Goal: Information Seeking & Learning: Learn about a topic

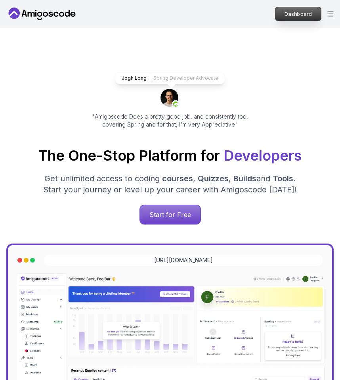
click at [294, 13] on p "Dashboard" at bounding box center [298, 13] width 46 height 13
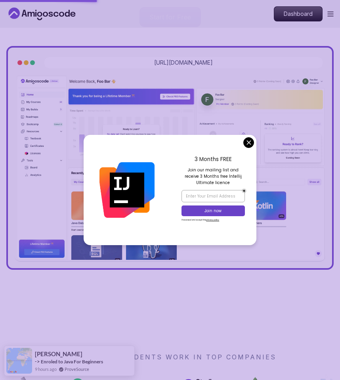
scroll to position [289, 0]
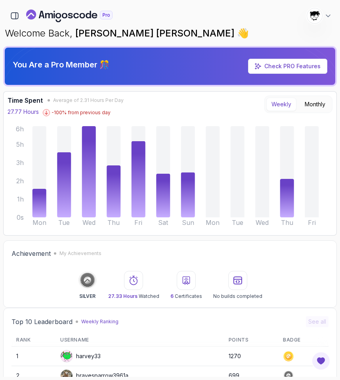
click at [145, 21] on div "627 Points Abdallah Issa Al-Kass Student" at bounding box center [170, 16] width 334 height 16
click at [11, 14] on icon "button" at bounding box center [14, 16] width 7 height 6
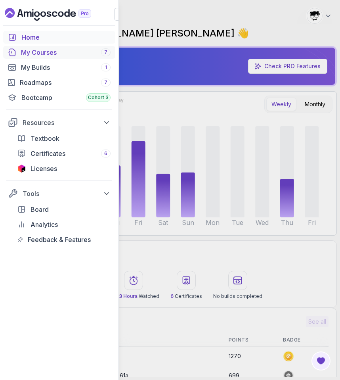
click at [22, 54] on div "My Courses 7" at bounding box center [66, 53] width 90 height 10
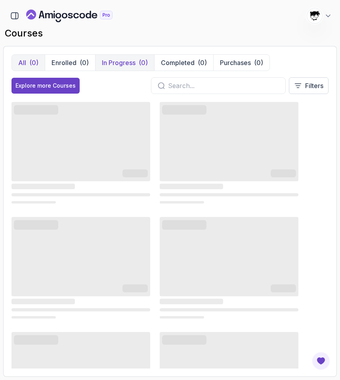
click at [122, 64] on p "In Progress" at bounding box center [119, 63] width 34 height 10
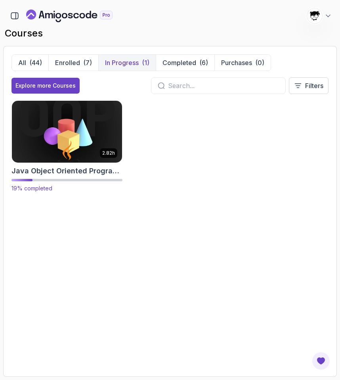
click at [33, 135] on img at bounding box center [67, 131] width 116 height 65
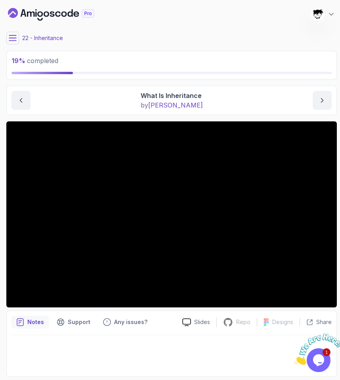
click at [17, 40] on button at bounding box center [12, 38] width 13 height 13
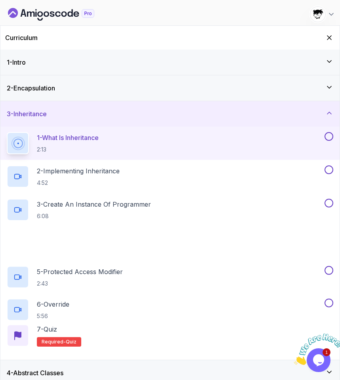
scroll to position [84, 0]
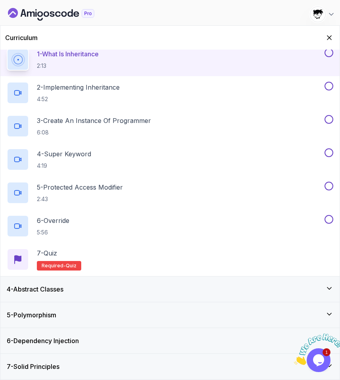
click at [294, 359] on icon "Close" at bounding box center [294, 362] width 0 height 7
click at [319, 355] on icon "Chat widget" at bounding box center [318, 360] width 11 height 12
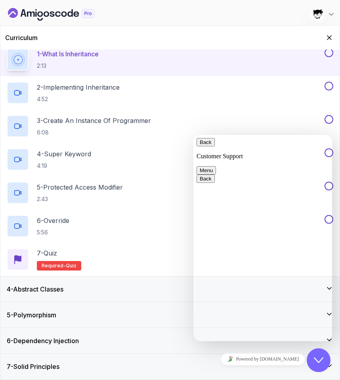
click at [315, 365] on button "Close Chat This icon closes the chat window." at bounding box center [319, 360] width 24 height 24
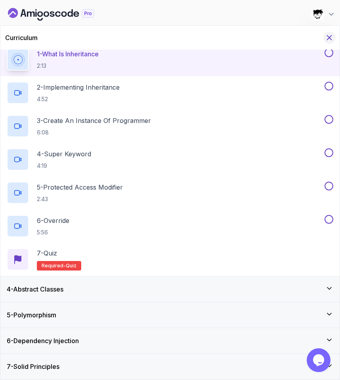
click at [332, 37] on icon "Hide Curriculum for mobile" at bounding box center [329, 37] width 9 height 9
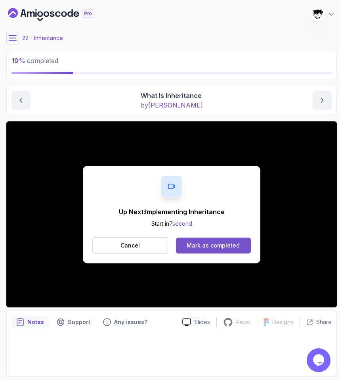
click at [206, 247] on div "Mark as completed" at bounding box center [213, 245] width 53 height 8
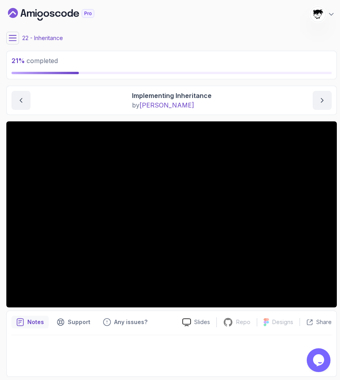
click at [10, 36] on icon at bounding box center [13, 38] width 8 height 8
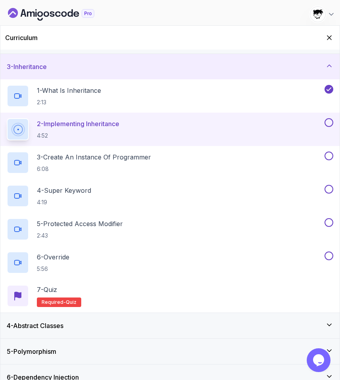
scroll to position [84, 0]
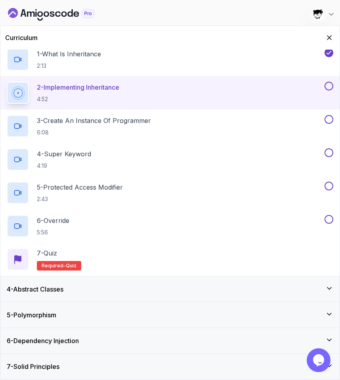
click at [82, 290] on div "4 - Abstract Classes" at bounding box center [170, 289] width 327 height 10
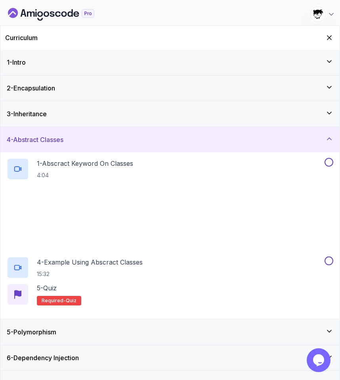
scroll to position [17, 0]
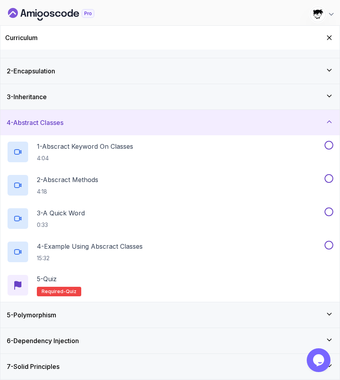
click at [72, 312] on div "5 - Polymorphism" at bounding box center [170, 315] width 327 height 10
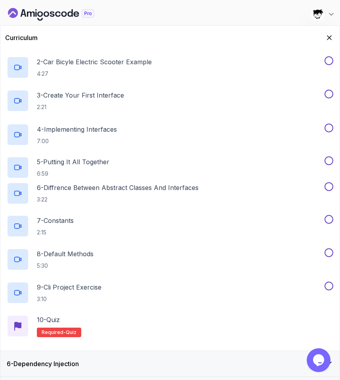
scroll to position [183, 0]
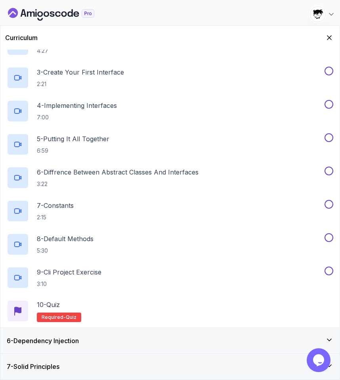
click at [65, 348] on div "6 - Dependency Injection" at bounding box center [169, 340] width 339 height 25
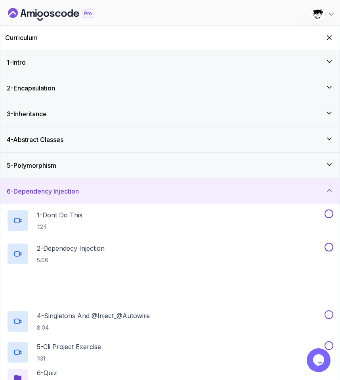
scroll to position [50, 0]
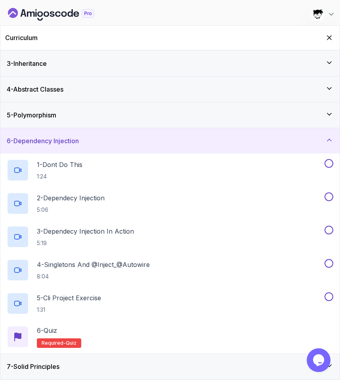
click at [75, 361] on div "7 - Solid Principles" at bounding box center [169, 365] width 339 height 25
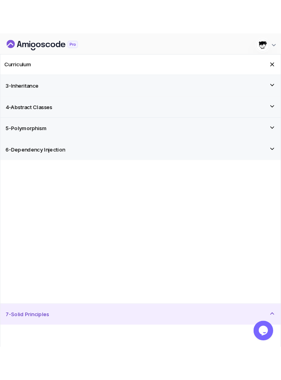
scroll to position [0, 0]
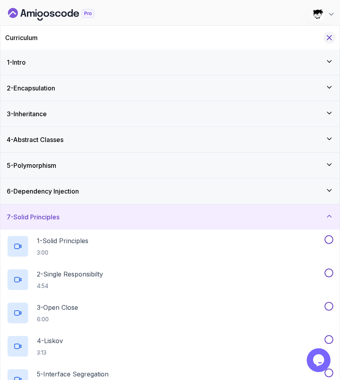
click at [332, 35] on icon "Hide Curriculum for mobile" at bounding box center [329, 37] width 9 height 9
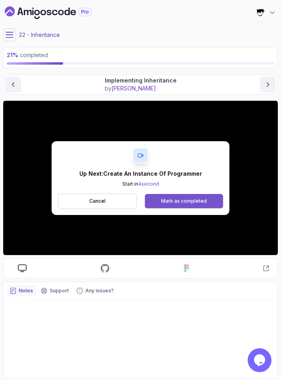
click at [176, 203] on div "Mark as completed" at bounding box center [184, 201] width 46 height 6
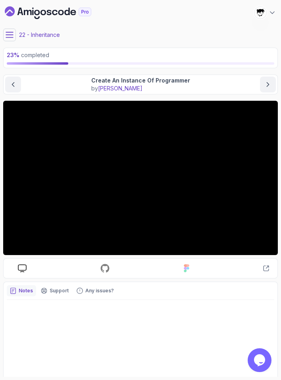
click at [9, 33] on icon at bounding box center [10, 35] width 8 height 8
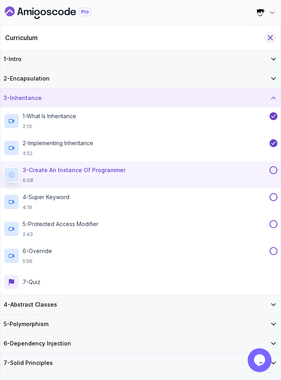
click at [274, 35] on button "Hide Curriculum for mobile" at bounding box center [270, 38] width 12 height 12
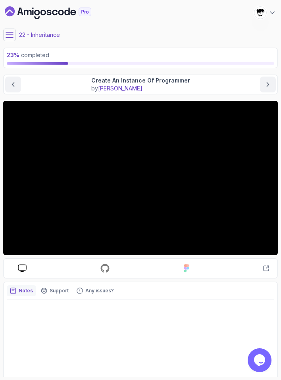
click at [231, 28] on main "My Courses Java Object Oriented Programming 627 Points Abdallah Issa Al-Kass St…" at bounding box center [140, 189] width 274 height 373
click at [7, 31] on icon at bounding box center [10, 35] width 8 height 8
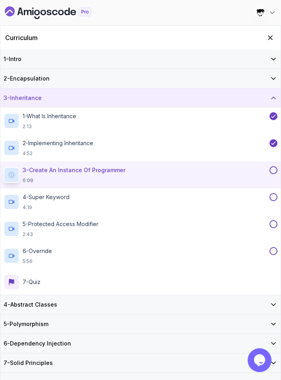
click at [271, 168] on button at bounding box center [273, 170] width 8 height 8
click at [272, 36] on icon "Hide Curriculum for mobile" at bounding box center [269, 37] width 9 height 9
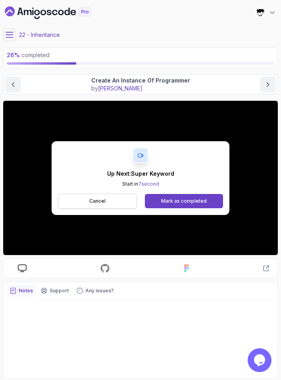
click at [126, 197] on button "Cancel" at bounding box center [97, 200] width 79 height 15
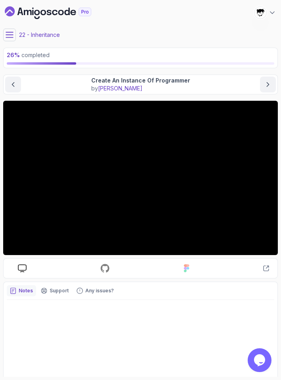
click at [7, 36] on icon at bounding box center [10, 35] width 8 height 8
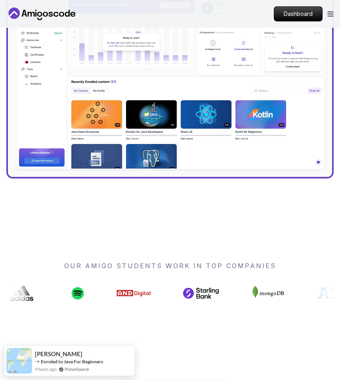
scroll to position [297, 0]
